Goal: Navigation & Orientation: Find specific page/section

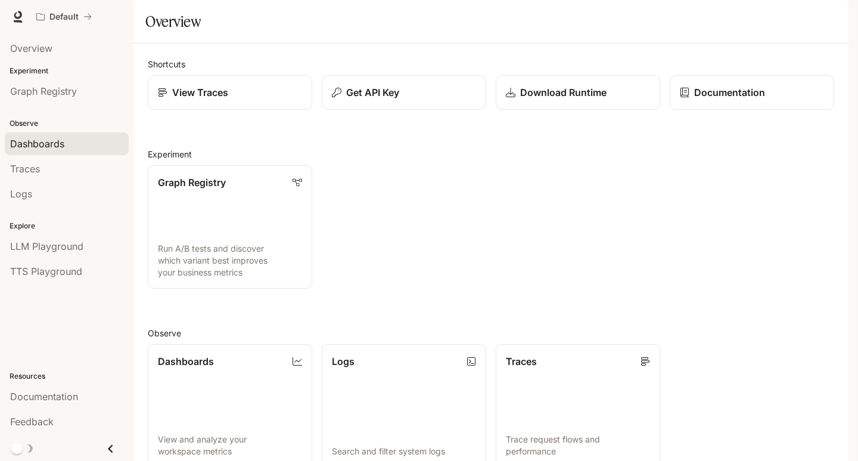
click at [54, 148] on span "Dashboards" at bounding box center [37, 143] width 54 height 14
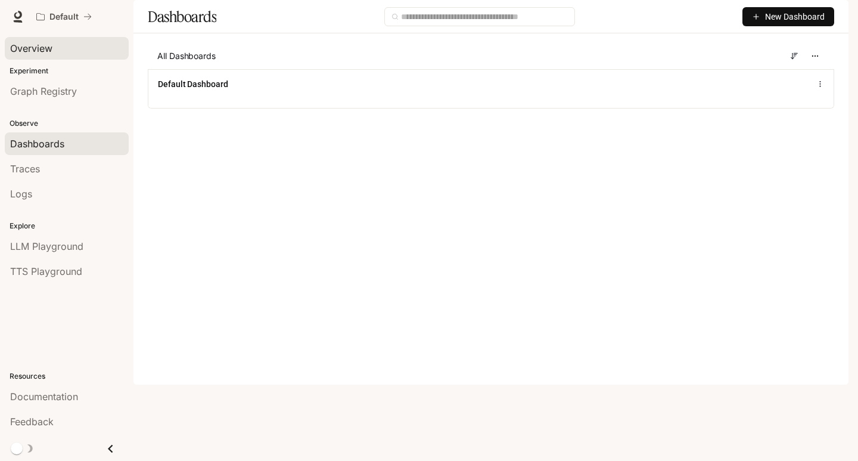
click at [55, 50] on div "Overview" at bounding box center [66, 48] width 113 height 14
